Goal: Transaction & Acquisition: Purchase product/service

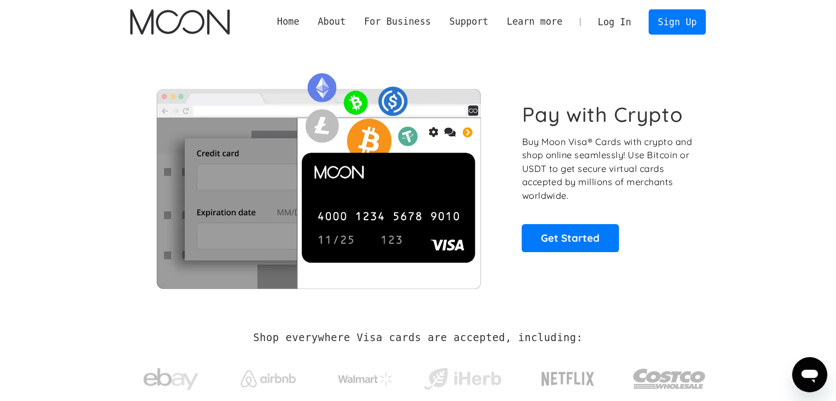
click at [620, 20] on link "Log In" at bounding box center [614, 22] width 52 height 24
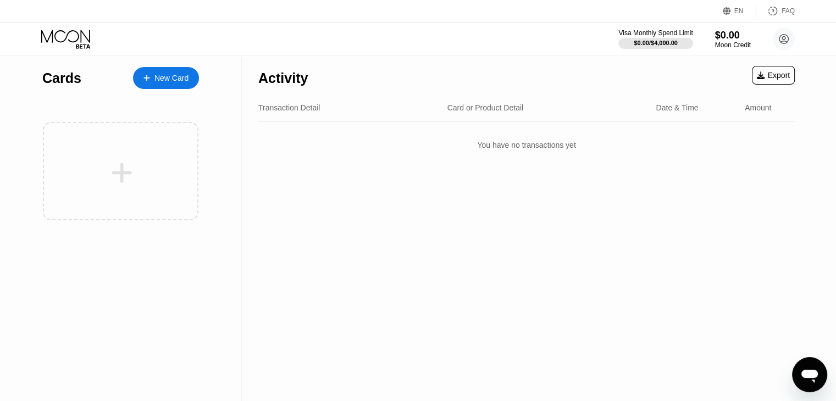
click at [149, 81] on icon at bounding box center [146, 78] width 7 height 8
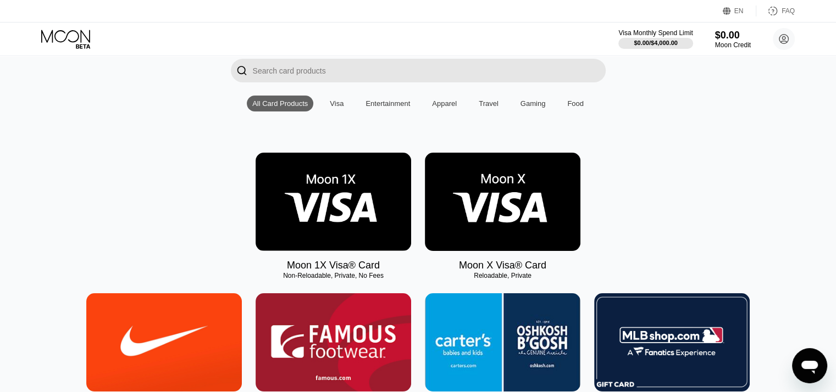
scroll to position [81, 0]
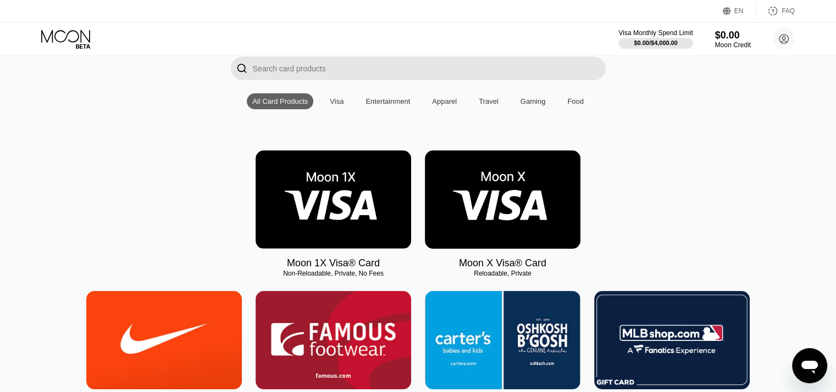
click at [333, 104] on div "Visa" at bounding box center [337, 101] width 14 height 8
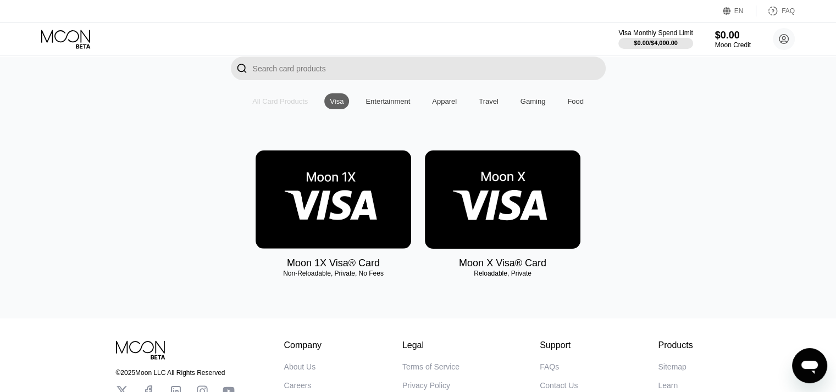
click at [265, 106] on div "All Card Products" at bounding box center [279, 101] width 55 height 8
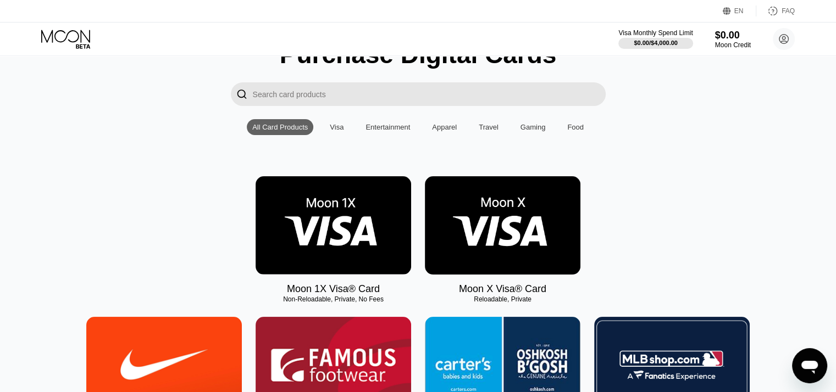
scroll to position [0, 0]
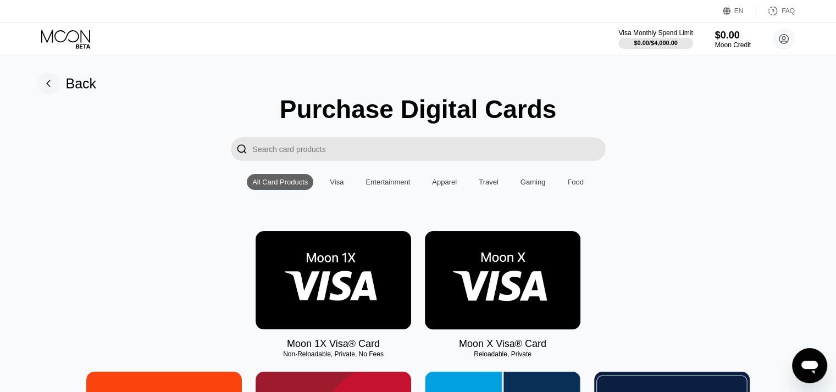
click at [336, 185] on div "Visa" at bounding box center [337, 182] width 14 height 8
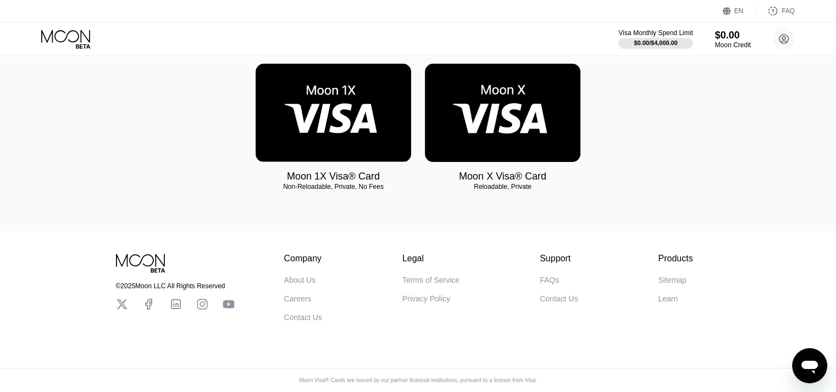
scroll to position [180, 0]
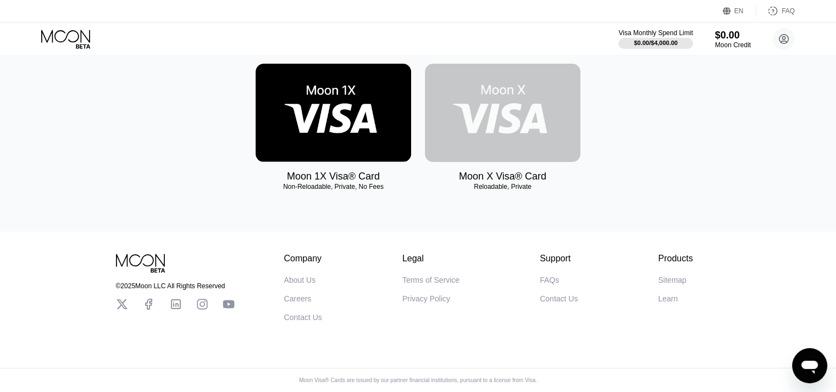
click at [500, 99] on img at bounding box center [503, 113] width 156 height 98
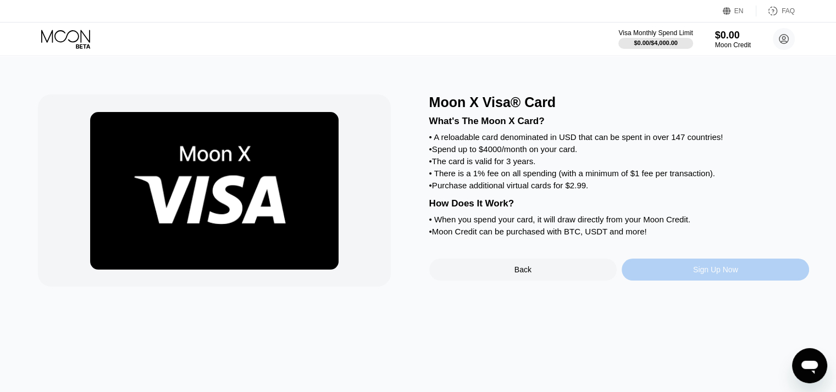
click at [721, 274] on div "Sign Up Now" at bounding box center [715, 269] width 45 height 9
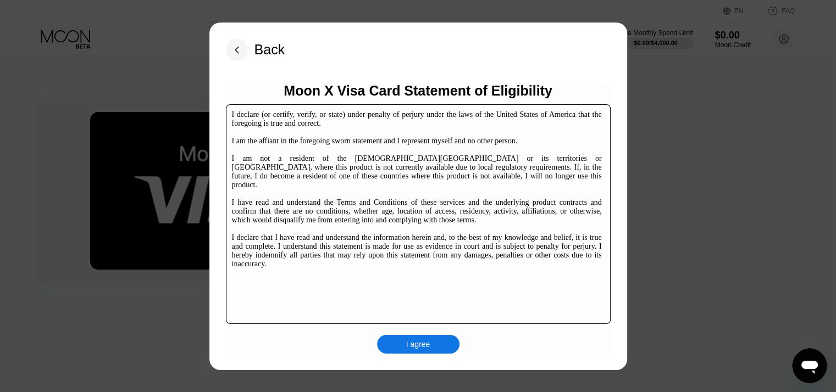
scroll to position [167, 0]
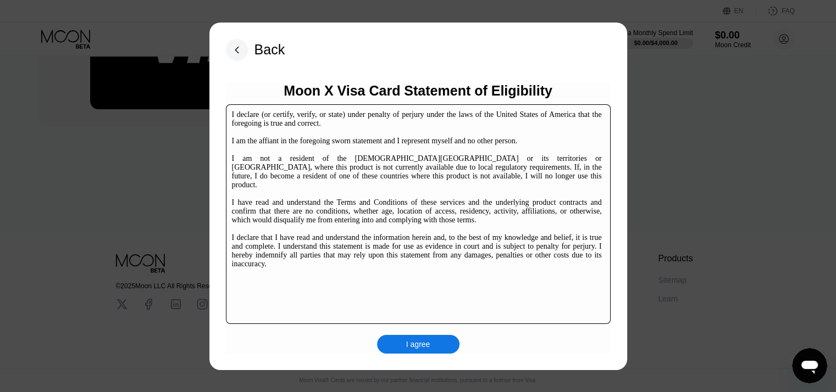
click at [420, 348] on div "I agree" at bounding box center [418, 345] width 24 height 10
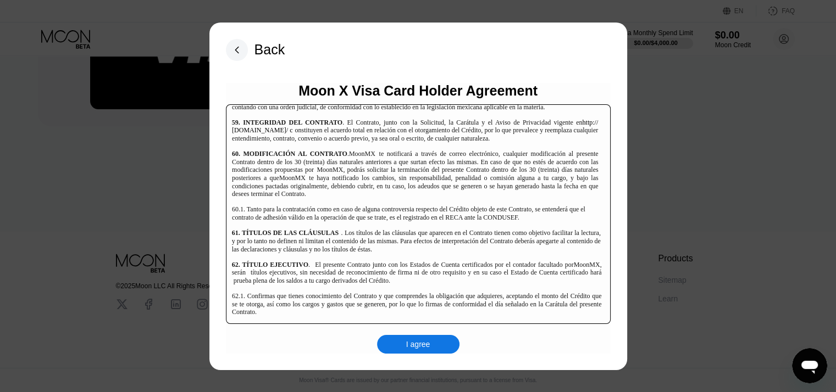
scroll to position [7128, 0]
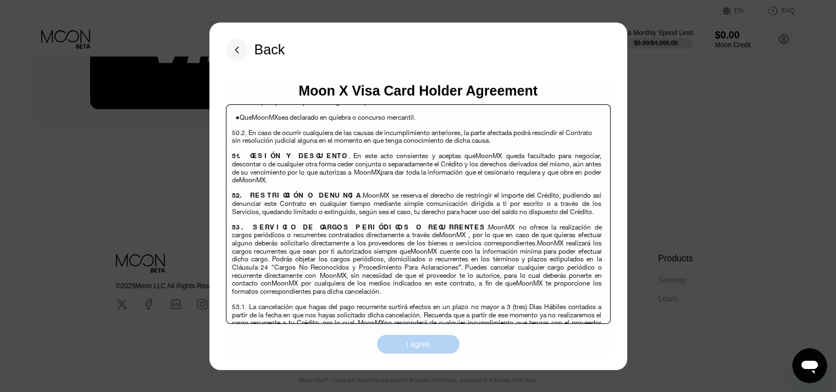
click at [416, 341] on div "I agree" at bounding box center [418, 345] width 24 height 10
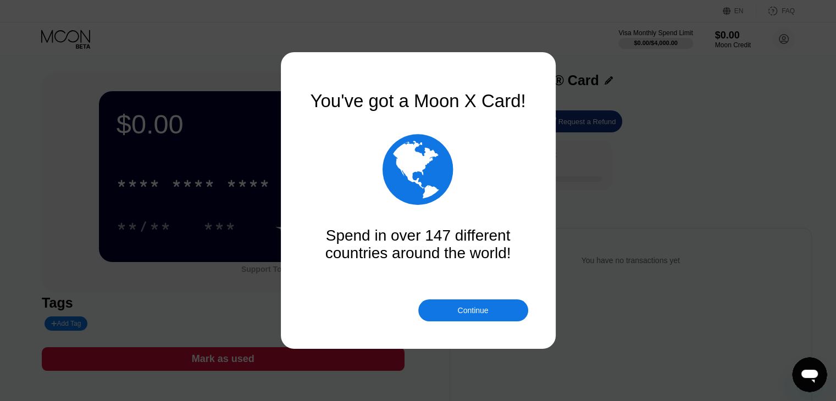
click at [474, 310] on div "Continue" at bounding box center [472, 310] width 31 height 9
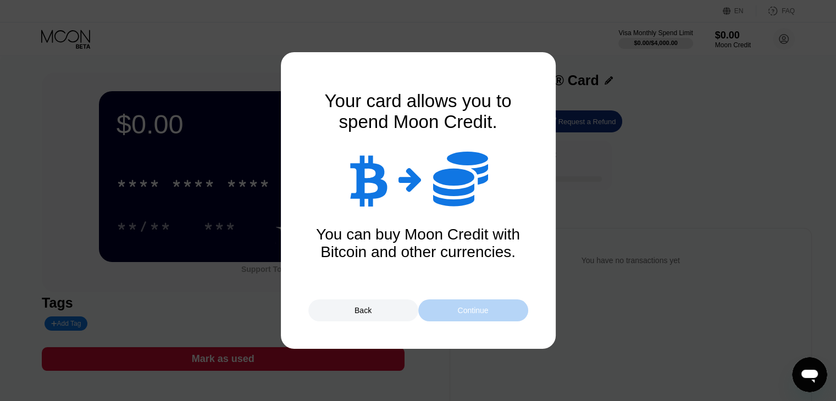
click at [474, 310] on div "Continue" at bounding box center [472, 310] width 31 height 9
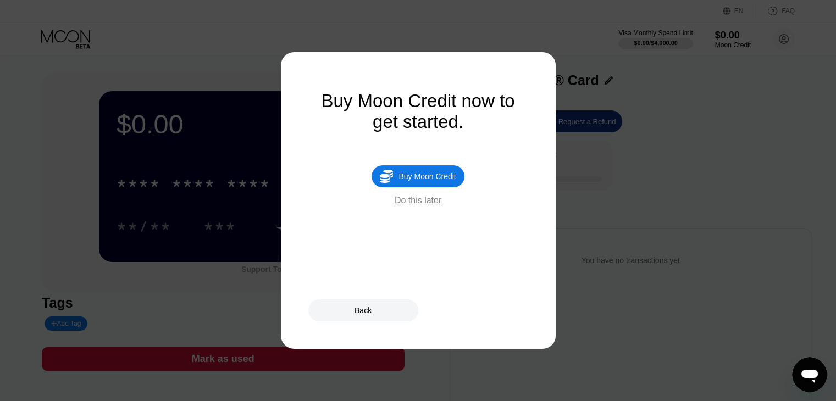
click at [437, 181] on div "Buy Moon Credit" at bounding box center [426, 176] width 57 height 9
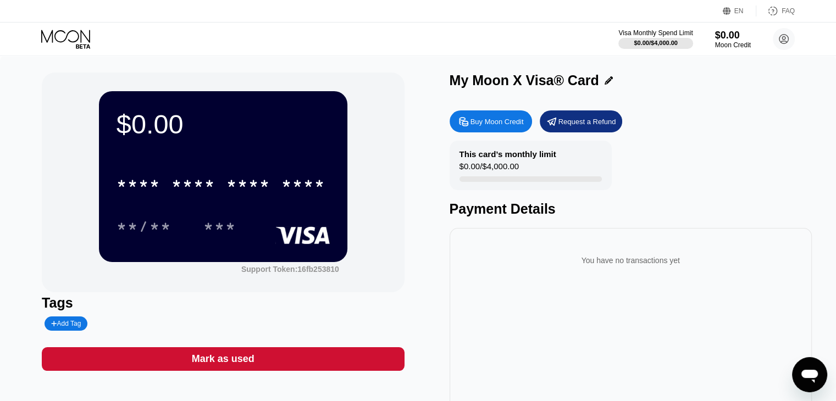
type input "0"
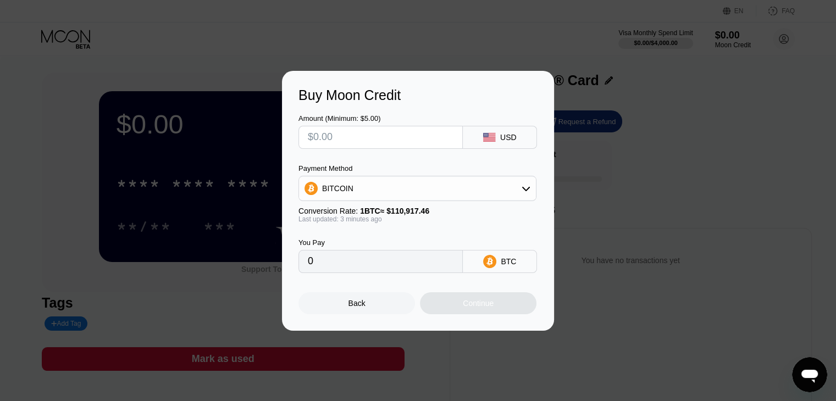
click at [415, 135] on input "text" at bounding box center [381, 137] width 146 height 22
type input "$1"
type input "0.00000902"
type input "$100"
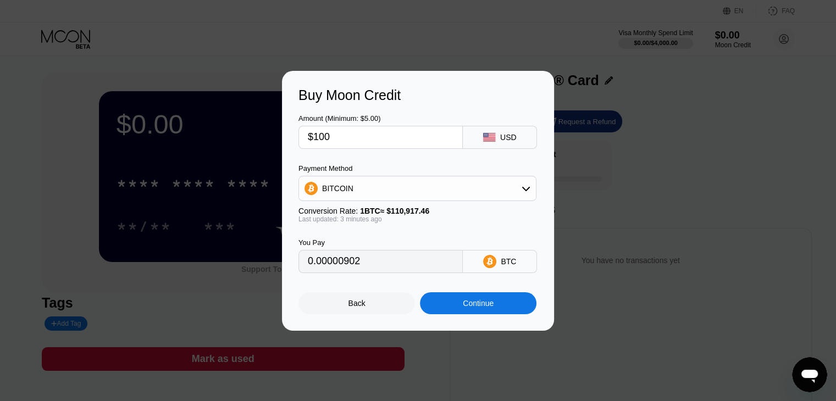
type input "0.00090158"
type input "$100"
click at [469, 301] on div "Continue" at bounding box center [478, 303] width 116 height 22
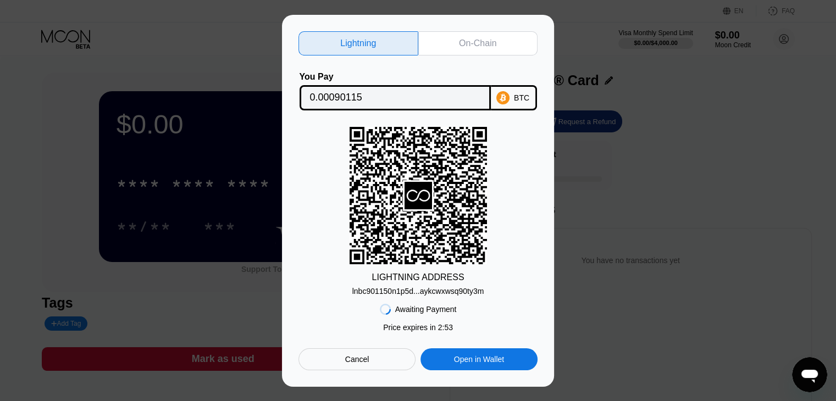
click at [481, 358] on div "Open in Wallet" at bounding box center [479, 359] width 50 height 10
click at [427, 205] on icon at bounding box center [417, 195] width 27 height 27
click at [506, 107] on div "BTC" at bounding box center [514, 97] width 46 height 25
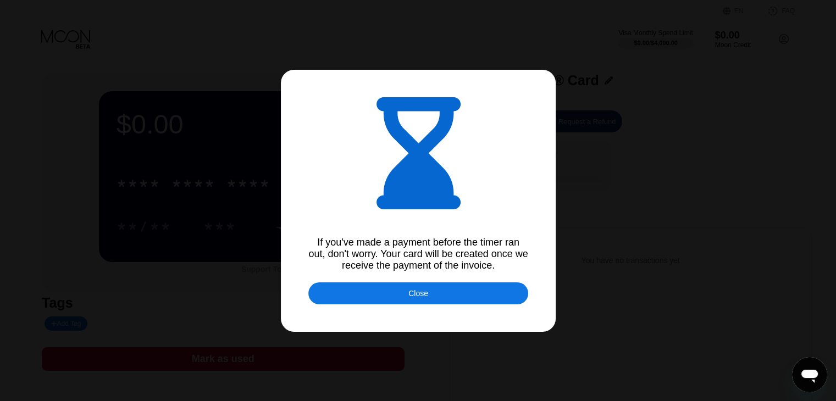
type input "0.00090087"
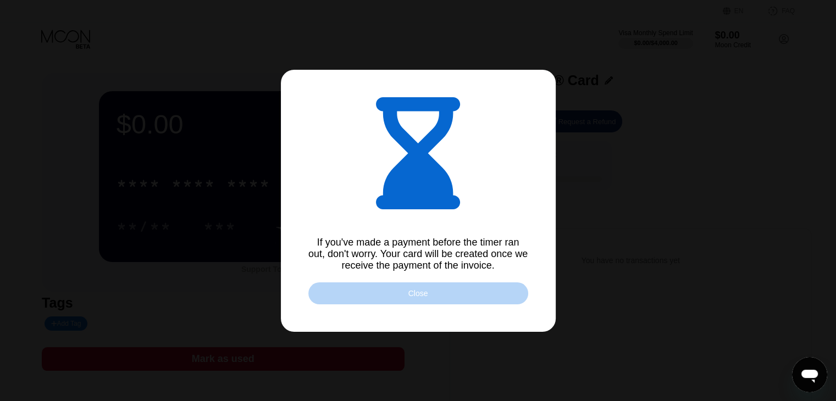
click at [413, 295] on div "Close" at bounding box center [418, 293] width 20 height 9
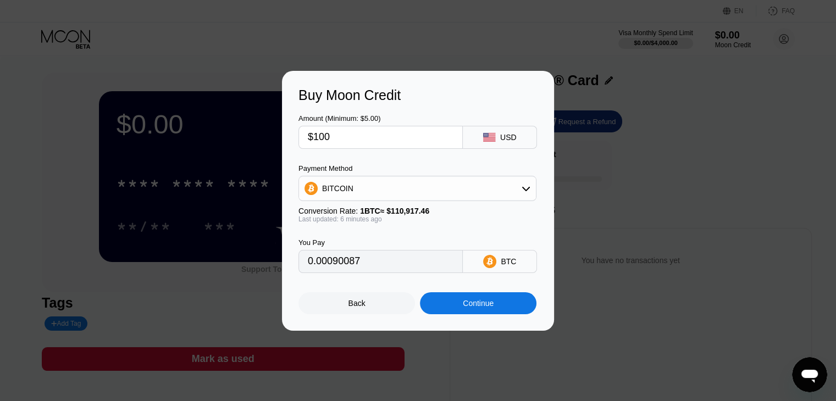
click at [532, 142] on div "USD" at bounding box center [500, 137] width 74 height 23
click at [524, 141] on div "USD" at bounding box center [500, 137] width 74 height 23
click at [501, 184] on div "BITCOIN" at bounding box center [417, 188] width 237 height 22
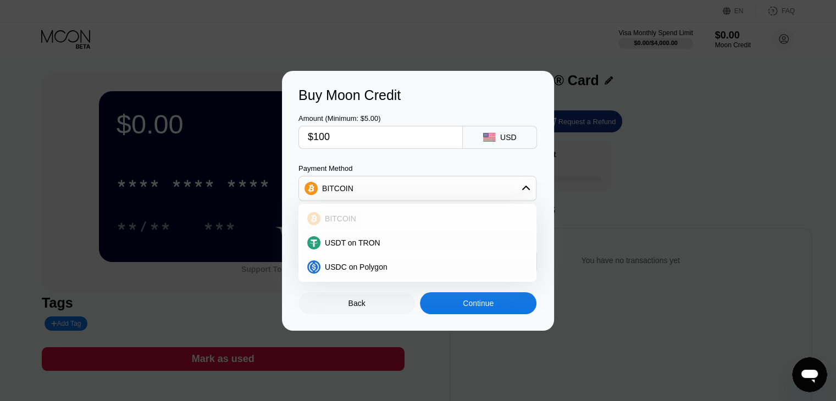
click at [342, 217] on span "BITCOIN" at bounding box center [340, 218] width 31 height 9
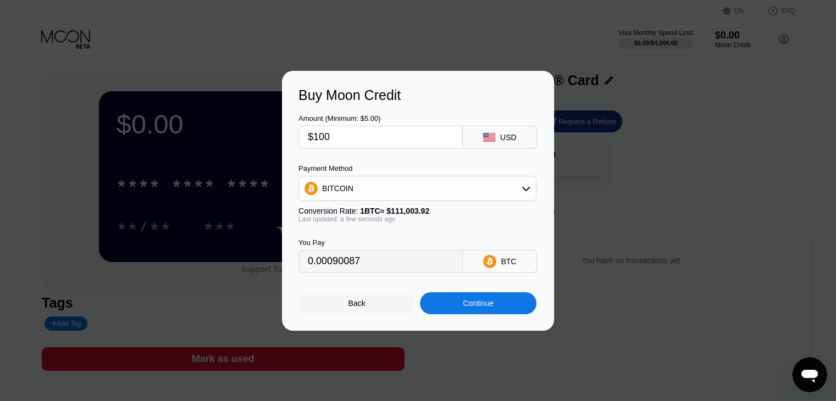
click at [479, 304] on div "Continue" at bounding box center [478, 303] width 31 height 9
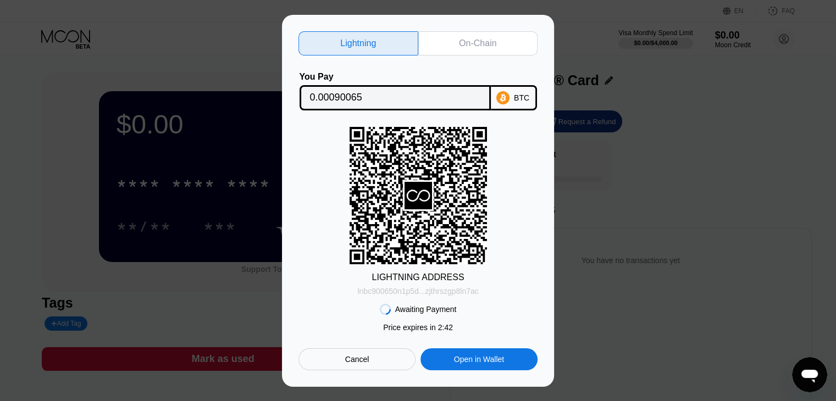
click at [449, 290] on div "lnbc900650n1p5d...zjthrszgp8ln7ac" at bounding box center [417, 291] width 121 height 9
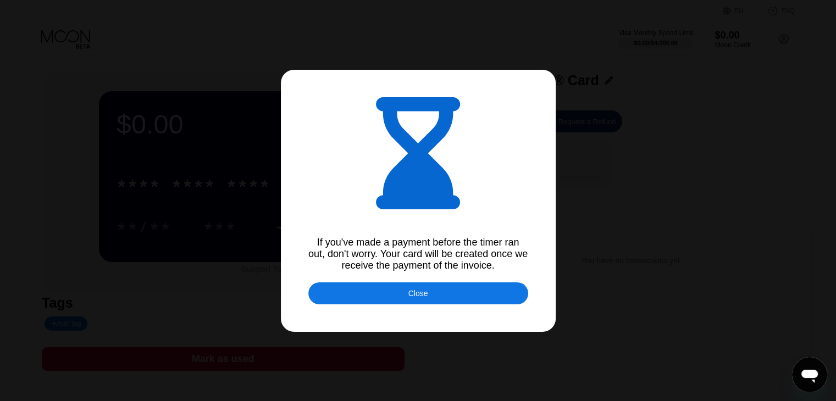
click at [474, 271] on div "If you've made a payment before the timer ran out, don't worry. Your card will …" at bounding box center [418, 254] width 220 height 35
type input "0.00089942"
